Goal: Task Accomplishment & Management: Manage account settings

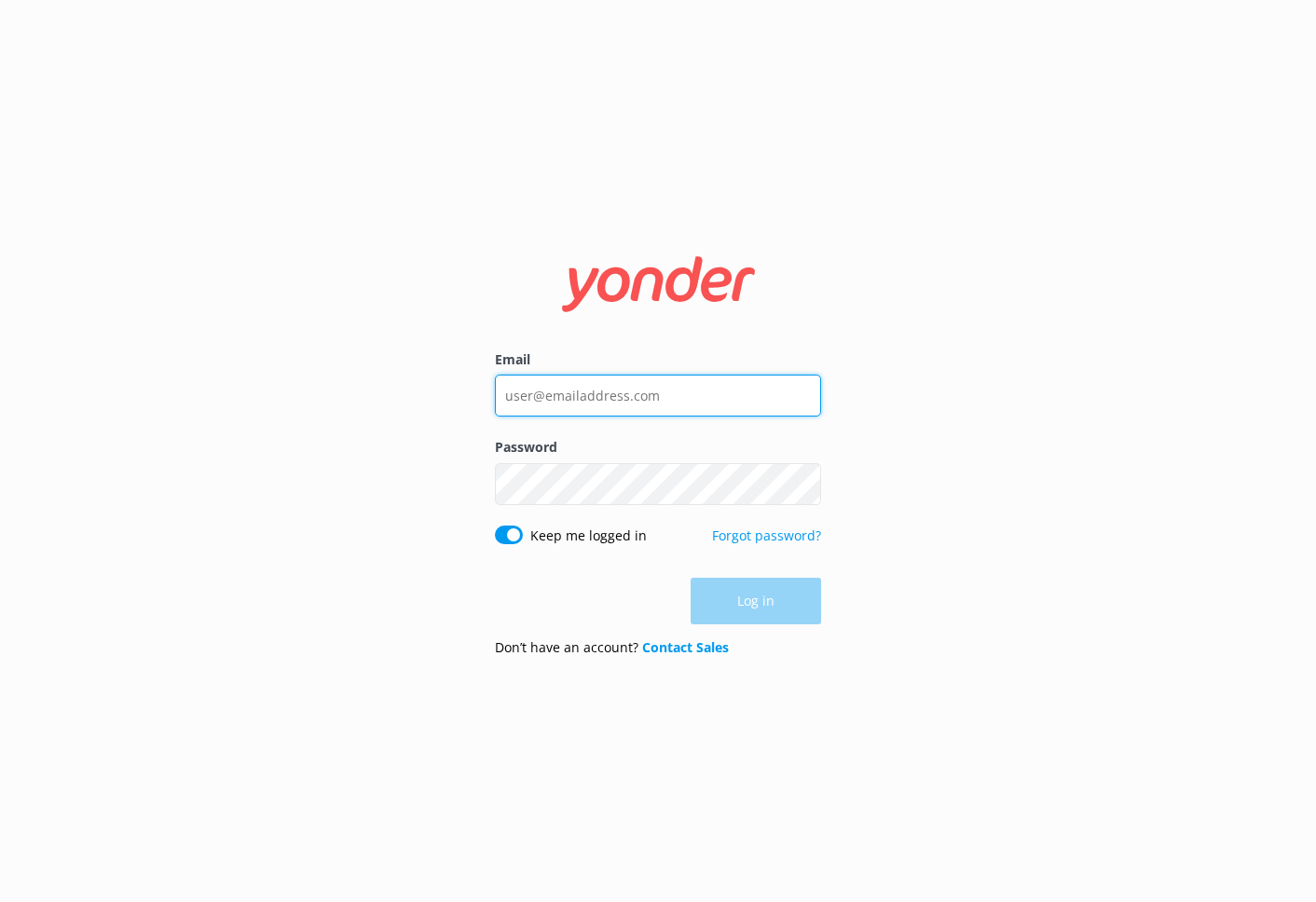
type input "daniel@tomis.tech"
click at [770, 621] on div "Log in" at bounding box center [658, 600] width 326 height 46
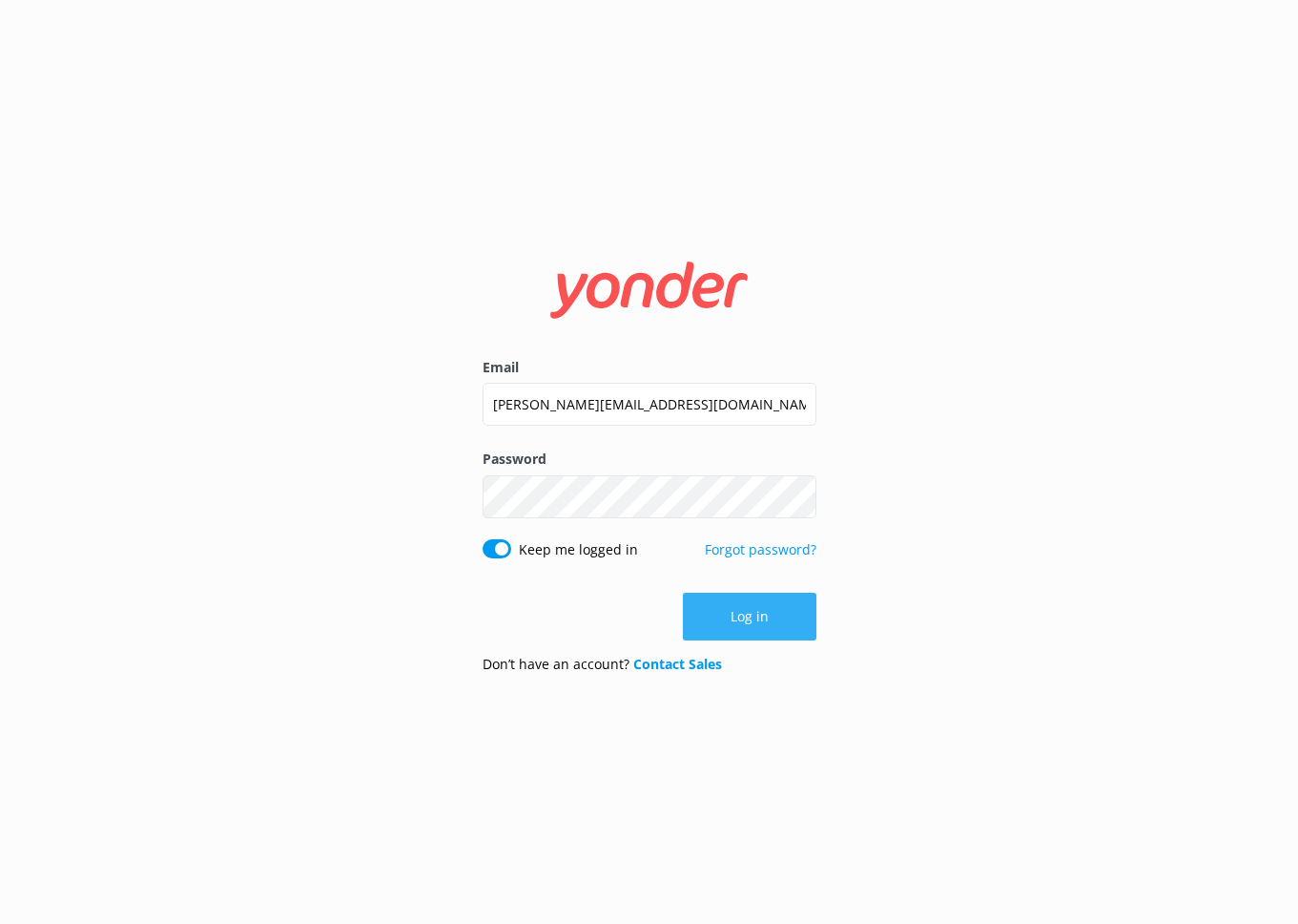
click at [738, 611] on button "Log in" at bounding box center [749, 615] width 133 height 47
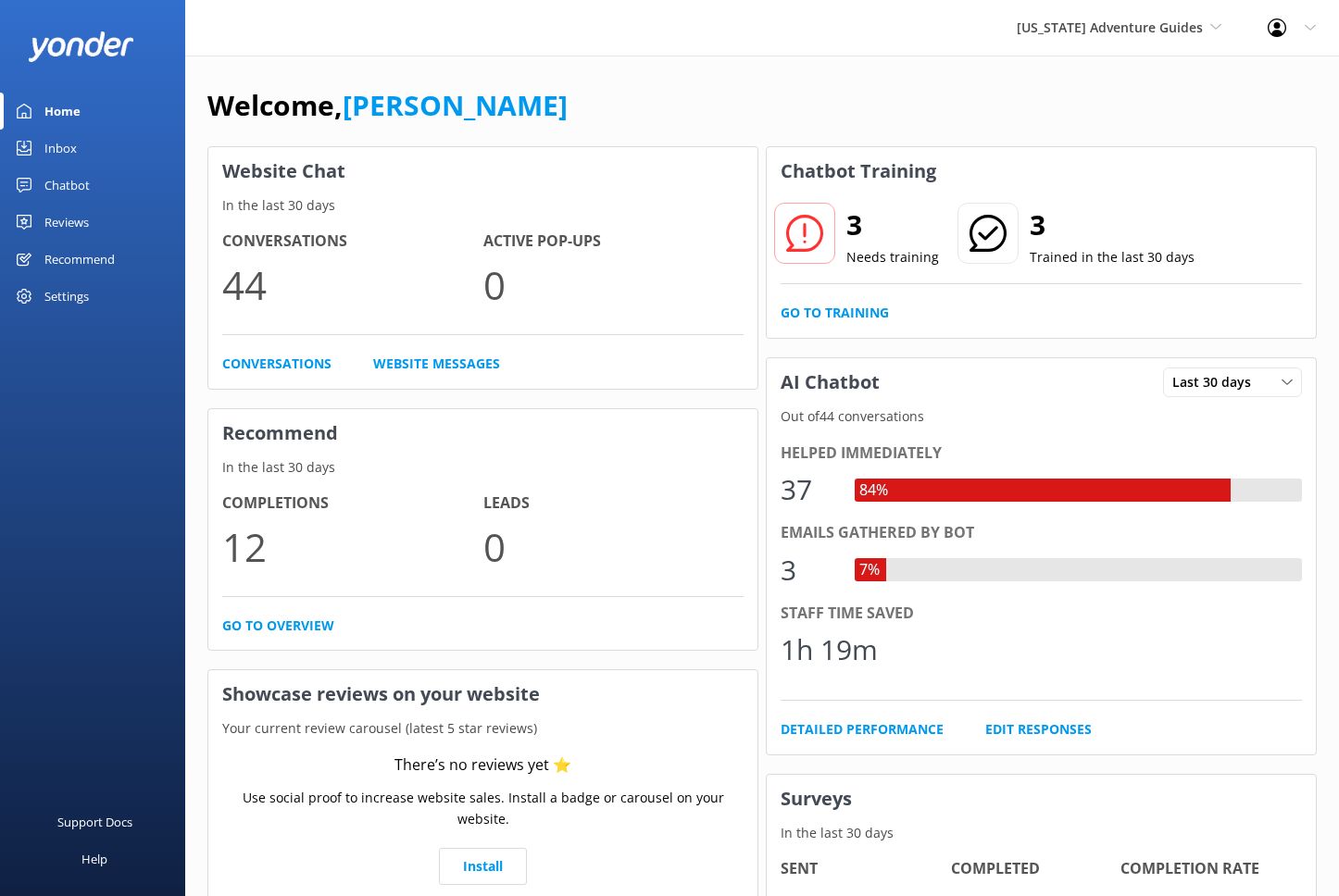
click at [73, 183] on div "Chatbot" at bounding box center [66, 185] width 45 height 37
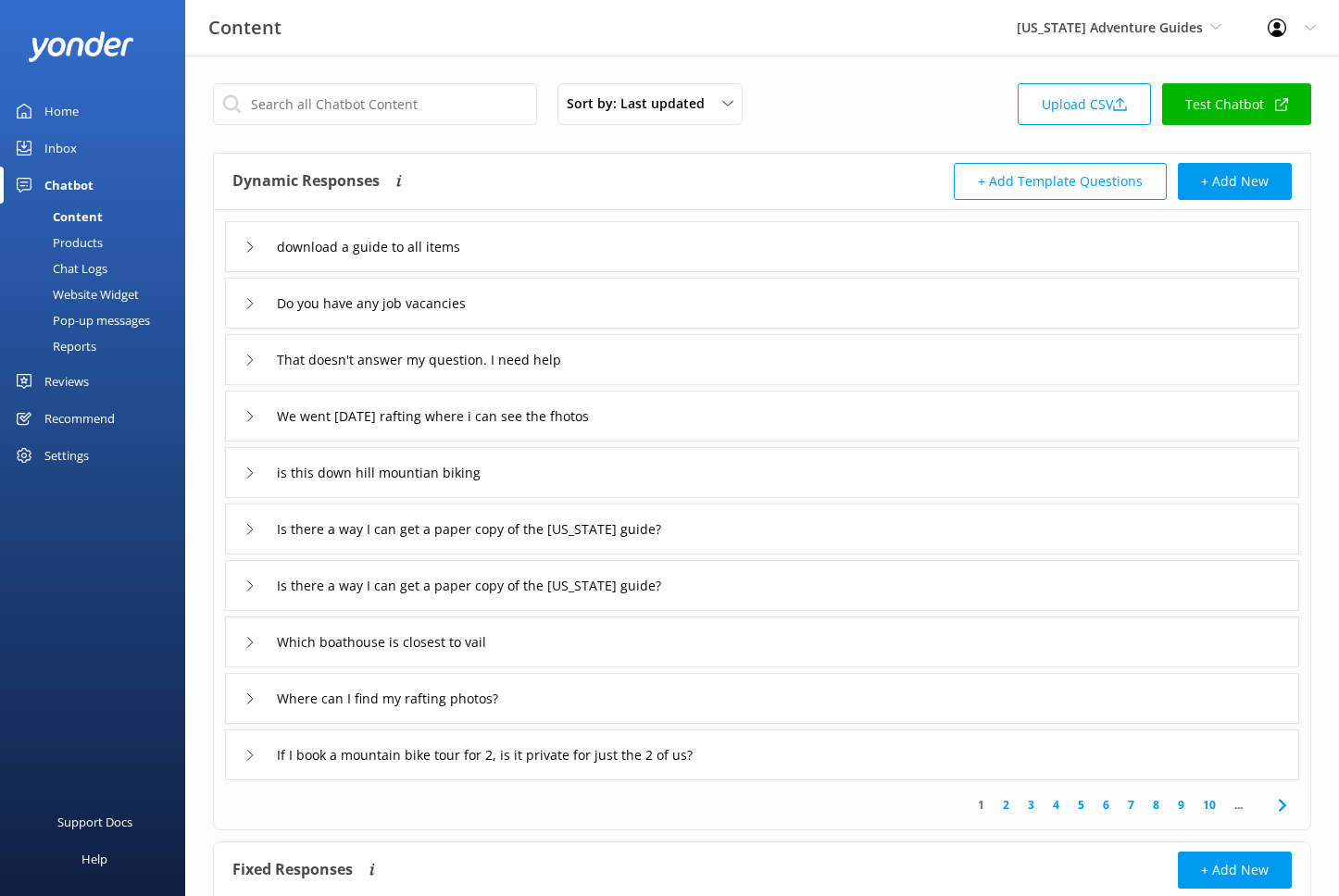
click at [68, 320] on div "Pop-up messages" at bounding box center [80, 320] width 138 height 26
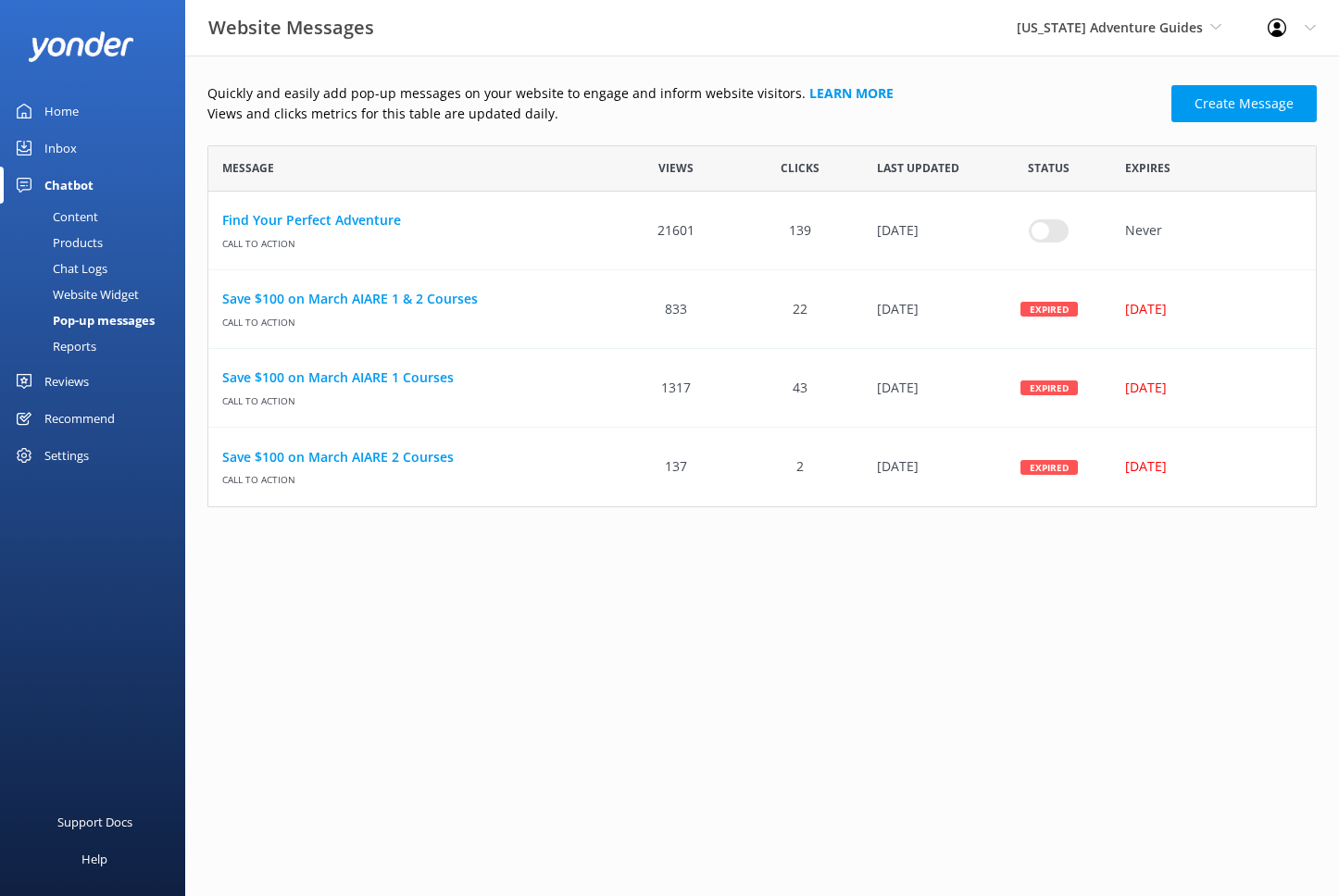
scroll to position [362, 1109]
drag, startPoint x: 649, startPoint y: 229, endPoint x: 799, endPoint y: 228, distance: 150.0
click at [799, 228] on div "Find Your Perfect Adventure Call to action 21601 139 25 Jul 2025 Never" at bounding box center [762, 231] width 1109 height 79
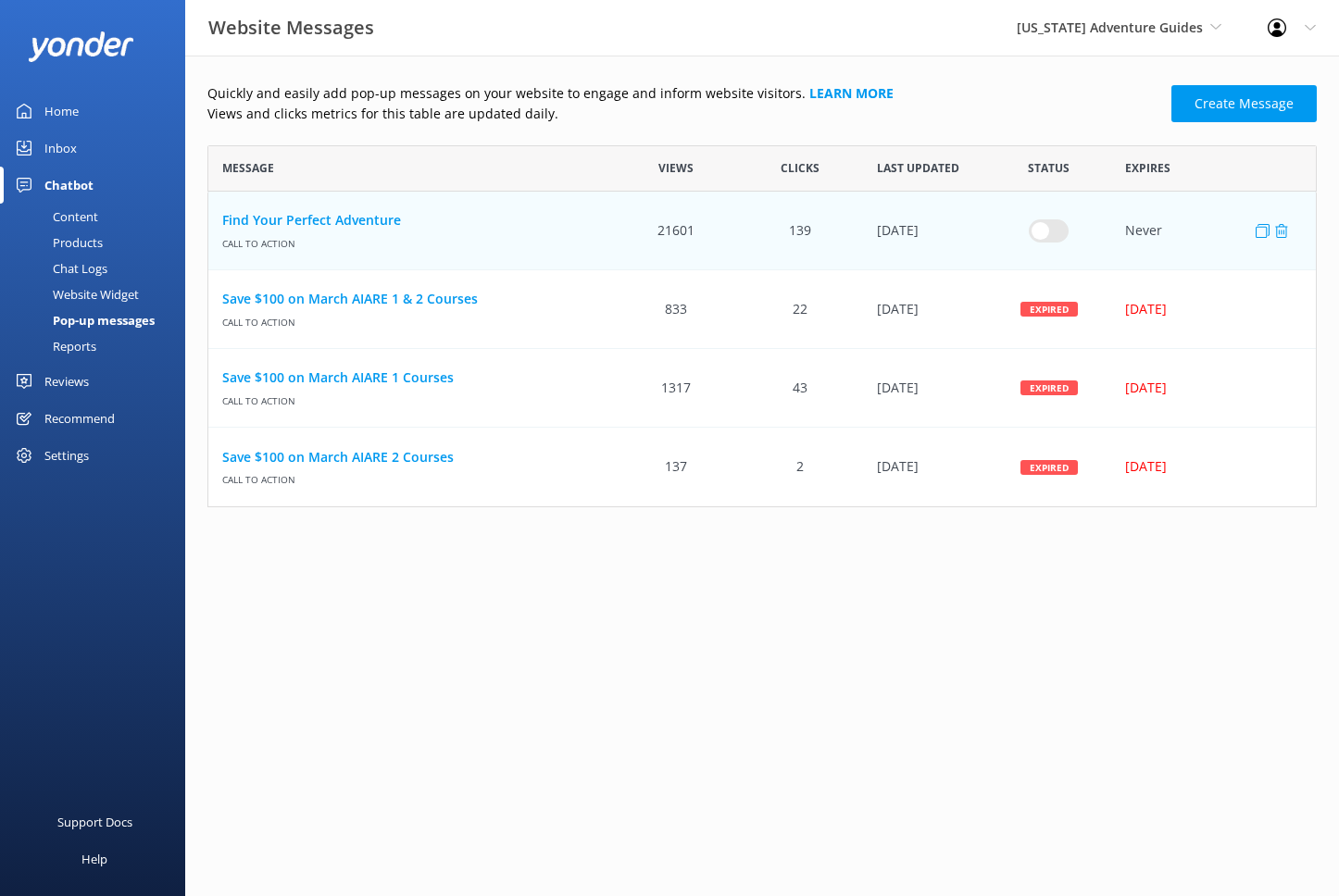
click at [821, 227] on div "139" at bounding box center [799, 231] width 124 height 79
click at [940, 65] on div "Quickly and easily add pop-up messages on your website to engage and inform web…" at bounding box center [762, 299] width 1154 height 488
